Goal: Task Accomplishment & Management: Use online tool/utility

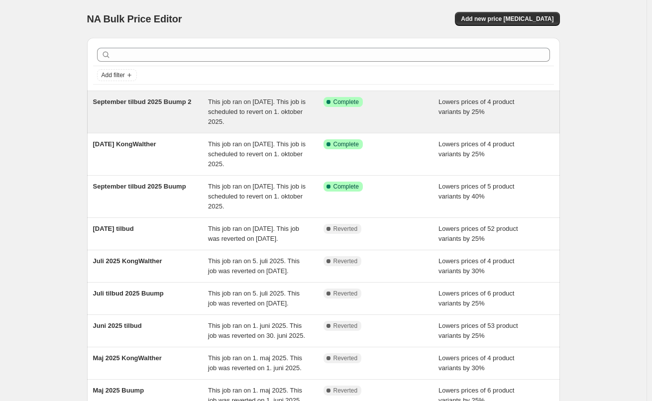
click at [241, 114] on span "This job ran on [DATE]. This job is scheduled to revert on 1. oktober 2025." at bounding box center [257, 111] width 98 height 27
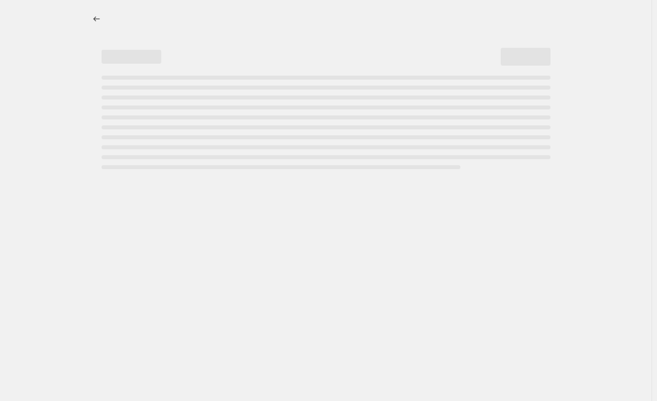
select select "percentage"
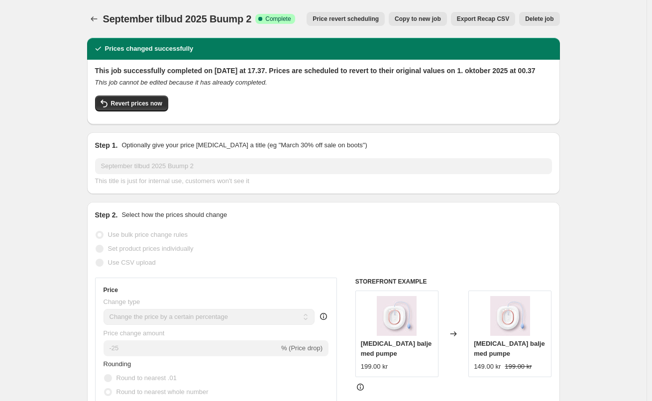
click at [436, 17] on span "Copy to new job" at bounding box center [418, 19] width 46 height 8
select select "percentage"
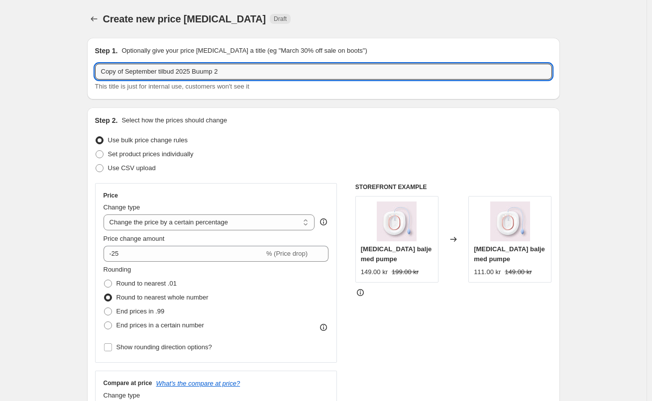
drag, startPoint x: 129, startPoint y: 73, endPoint x: 36, endPoint y: 85, distance: 93.3
type input "September tilbud 2025 Lavinde"
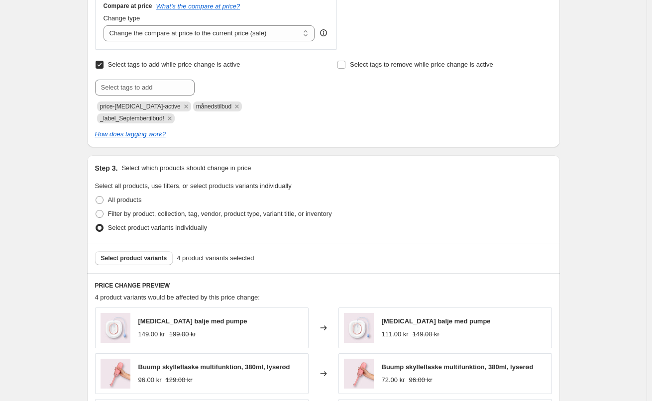
scroll to position [398, 0]
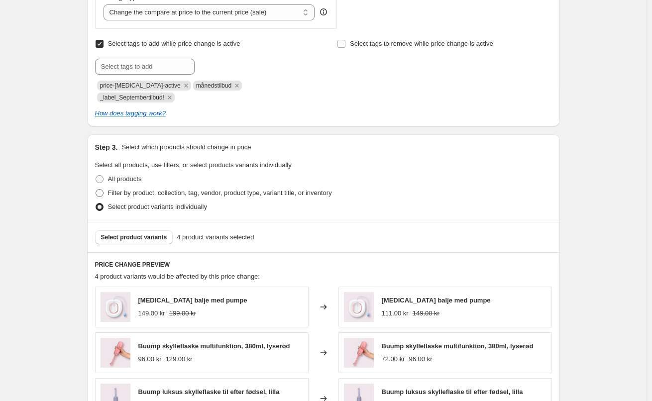
click at [103, 189] on span at bounding box center [100, 193] width 8 height 8
click at [96, 189] on input "Filter by product, collection, tag, vendor, product type, variant title, or inv…" at bounding box center [96, 189] width 0 height 0
radio input "true"
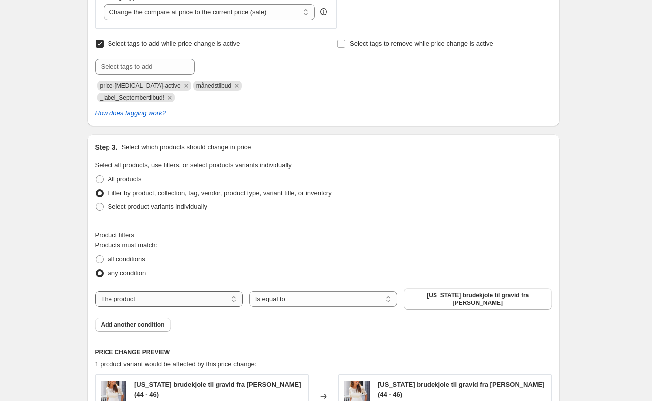
click at [198, 291] on select "The product The product's collection The product's tag The product's vendor The…" at bounding box center [169, 299] width 148 height 16
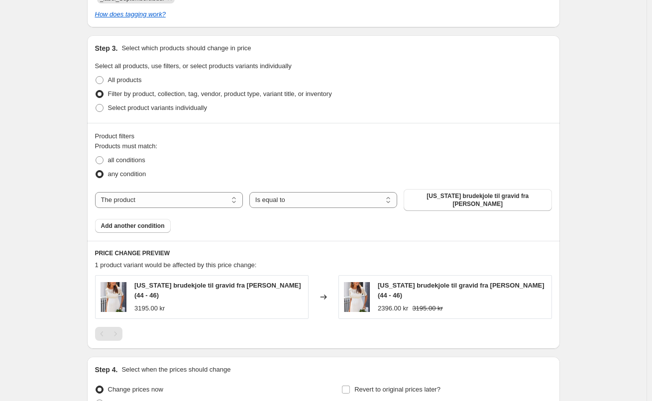
scroll to position [498, 0]
click at [179, 192] on select "The product The product's collection The product's tag The product's vendor The…" at bounding box center [169, 200] width 148 height 16
select select "vendor"
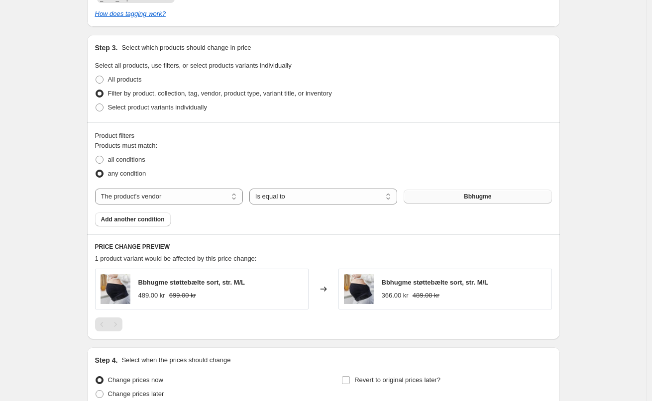
click at [465, 190] on button "Bbhugme" at bounding box center [478, 197] width 148 height 14
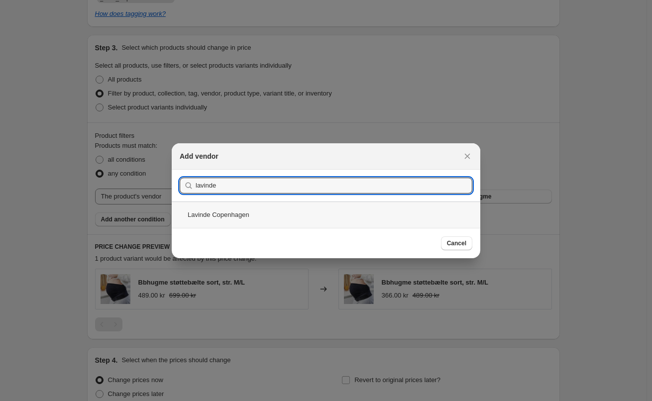
type input "lavinde"
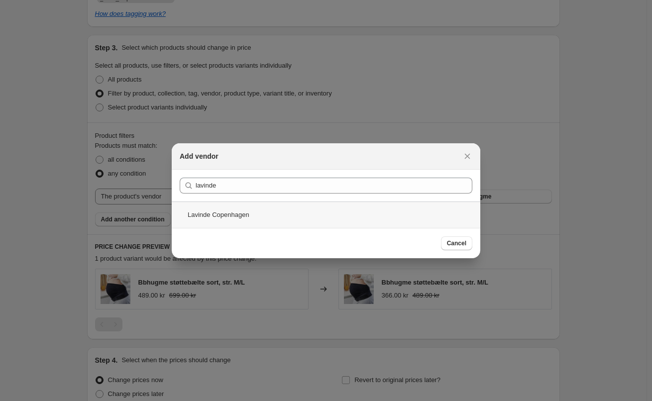
click at [226, 217] on div "Lavinde Copenhagen" at bounding box center [326, 215] width 309 height 26
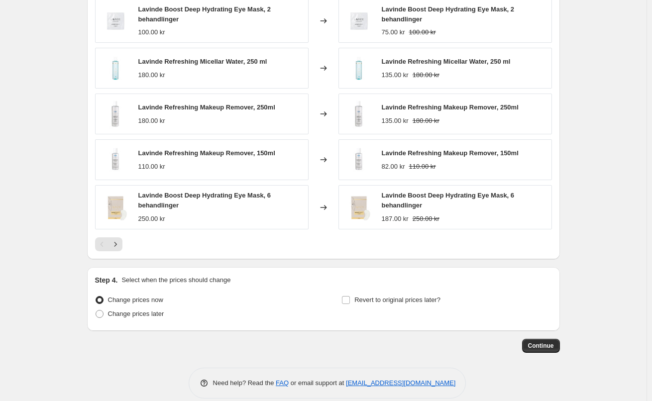
scroll to position [768, 0]
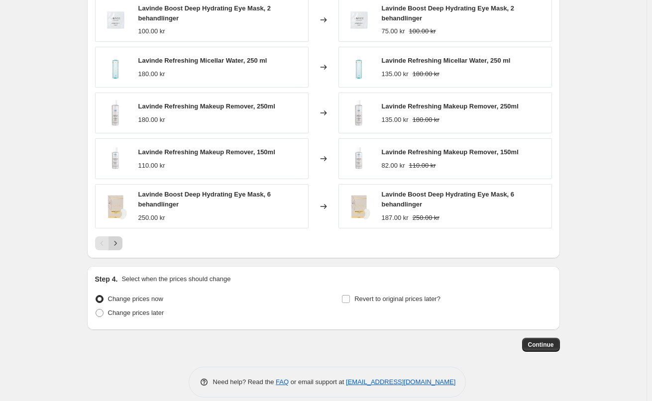
click at [119, 238] on icon "Next" at bounding box center [115, 243] width 10 height 10
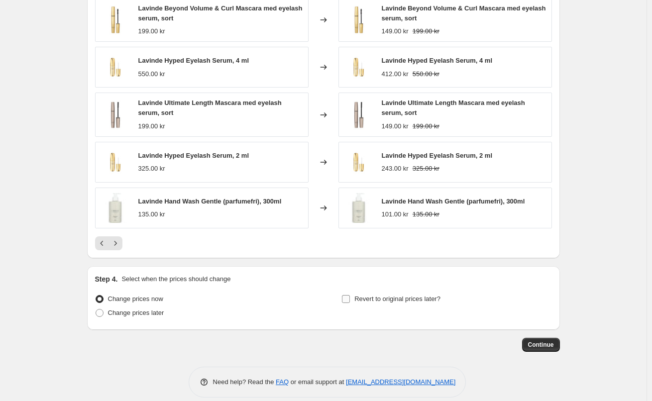
click at [347, 295] on input "Revert to original prices later?" at bounding box center [346, 299] width 8 height 8
checkbox input "true"
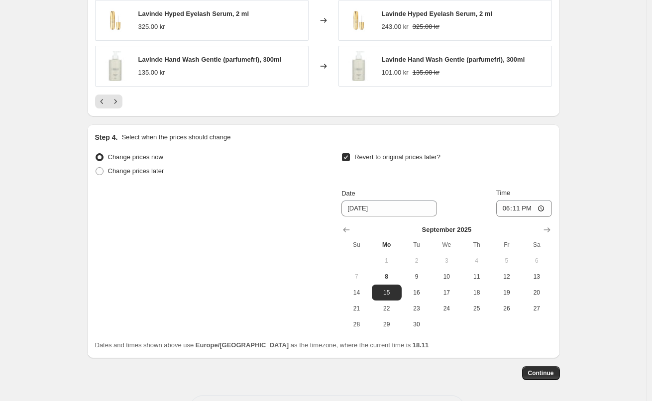
scroll to position [918, 0]
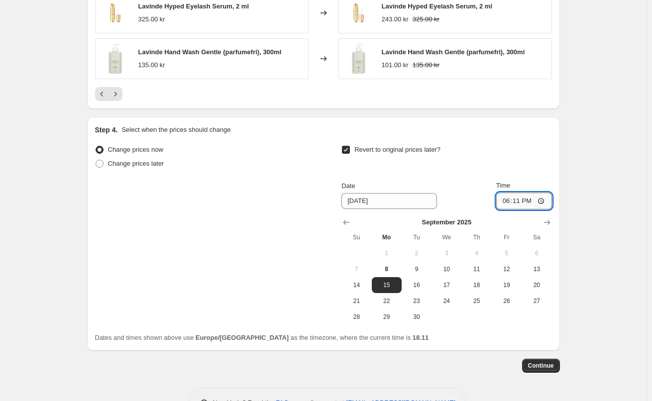
click at [521, 193] on input "18:11" at bounding box center [524, 201] width 56 height 17
type input "00:11"
click at [552, 217] on icon "Show next month, October 2025" at bounding box center [547, 222] width 10 height 10
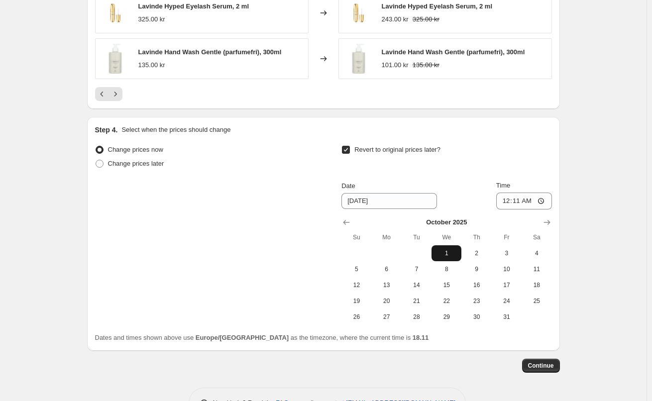
click at [456, 249] on span "1" at bounding box center [446, 253] width 22 height 8
type input "[DATE]"
click at [560, 359] on button "Continue" at bounding box center [541, 366] width 38 height 14
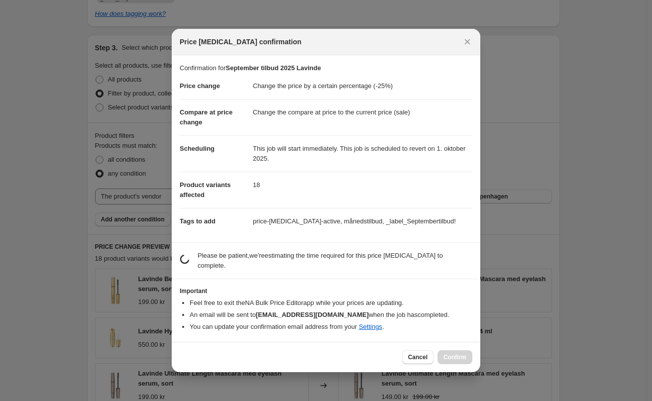
scroll to position [0, 0]
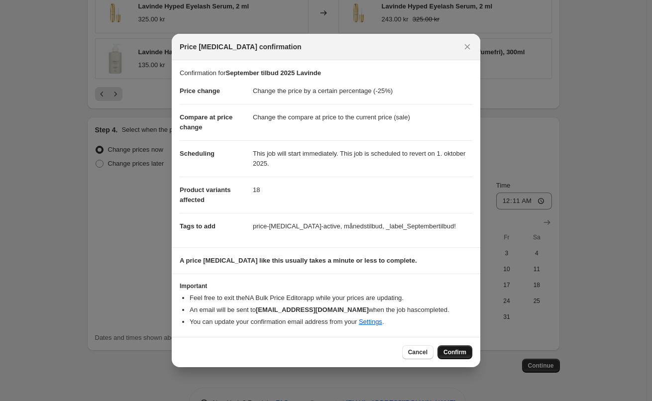
click at [451, 348] on button "Confirm" at bounding box center [454, 352] width 35 height 14
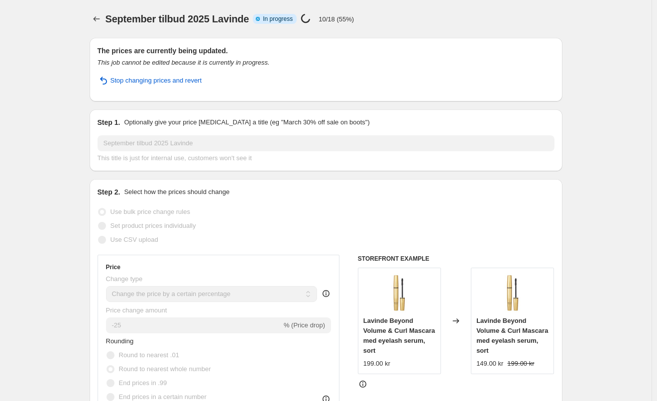
select select "percentage"
select select "vendor"
